Goal: Navigation & Orientation: Find specific page/section

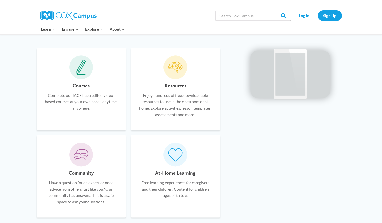
scroll to position [301, 0]
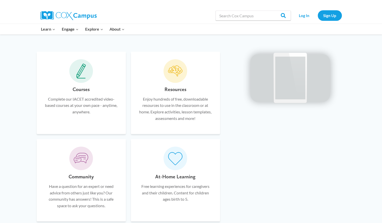
click at [83, 73] on icon at bounding box center [81, 70] width 10 height 15
click at [78, 76] on icon at bounding box center [81, 70] width 10 height 15
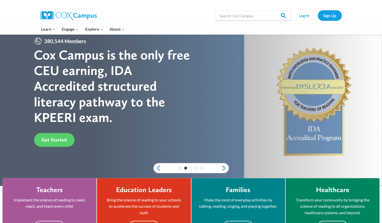
scroll to position [0, 0]
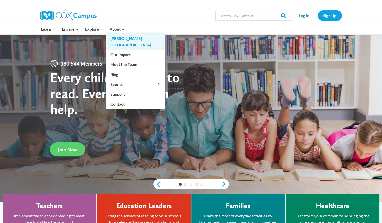
click at [129, 38] on link "[PERSON_NAME][GEOGRAPHIC_DATA]" at bounding box center [135, 42] width 58 height 16
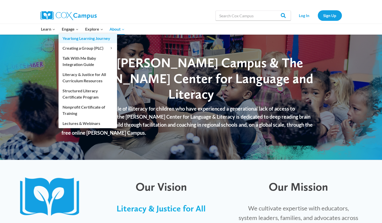
click at [77, 38] on link "Yearlong Learning Journey" at bounding box center [87, 39] width 58 height 10
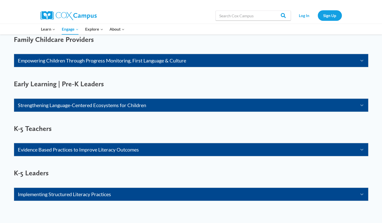
scroll to position [301, 0]
